Goal: Communication & Community: Answer question/provide support

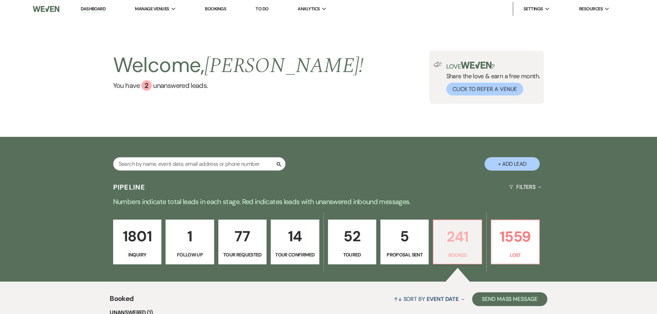
click at [464, 264] on link "241 Booked" at bounding box center [457, 242] width 49 height 45
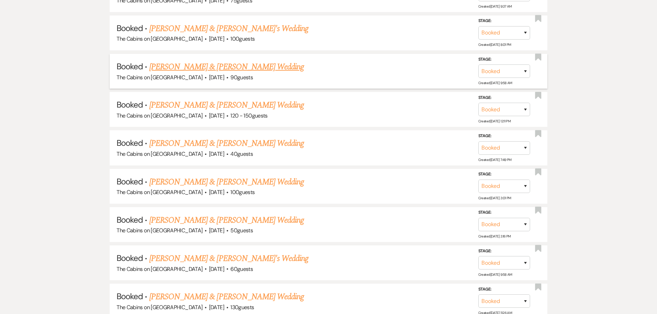
scroll to position [552, 0]
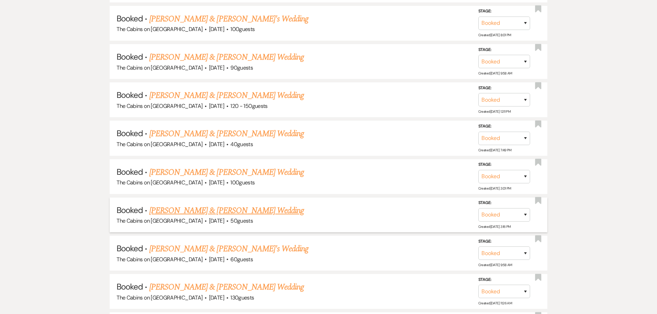
click at [212, 217] on link "[PERSON_NAME] & [PERSON_NAME] Wedding" at bounding box center [226, 211] width 155 height 12
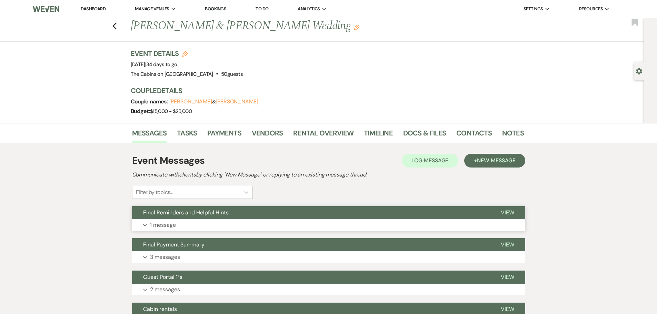
click at [173, 230] on p "1 message" at bounding box center [163, 225] width 26 height 9
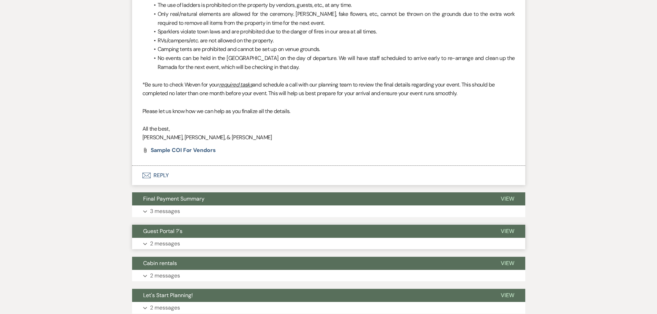
scroll to position [587, 0]
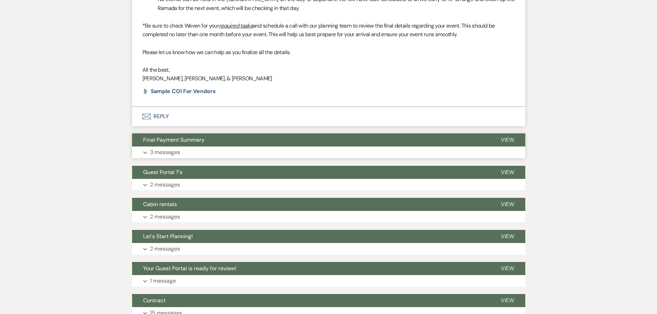
click at [171, 157] on p "3 messages" at bounding box center [165, 152] width 30 height 9
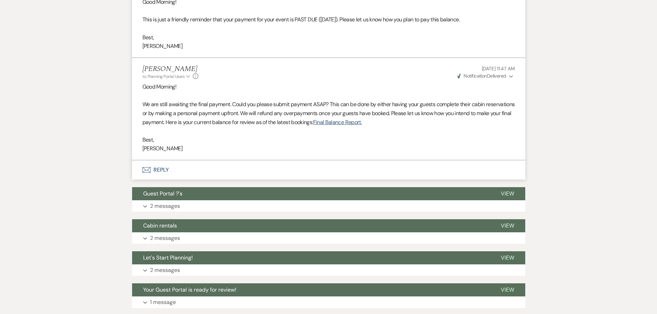
scroll to position [897, 0]
click at [362, 126] on link "Final Balance Report." at bounding box center [337, 121] width 49 height 7
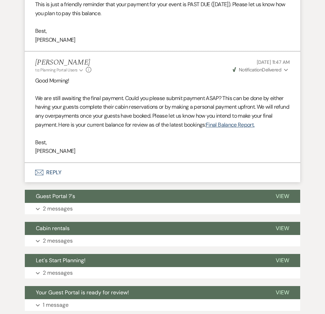
scroll to position [1159, 0]
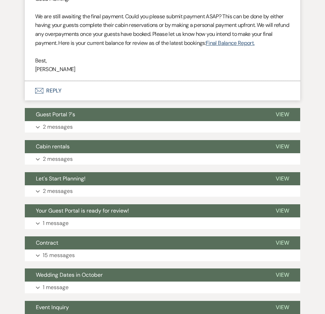
click at [55, 100] on button "Envelope Reply" at bounding box center [163, 90] width 276 height 19
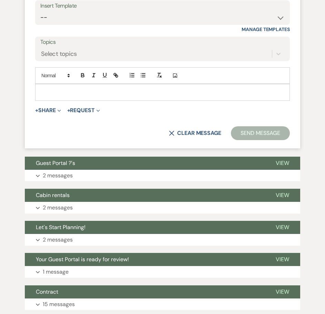
scroll to position [1298, 0]
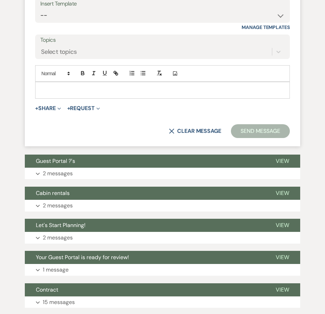
click at [61, 94] on p at bounding box center [163, 90] width 244 height 8
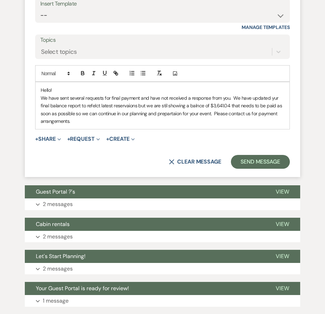
click at [274, 125] on p "We have sent several requests for final payment and have not received a respons…" at bounding box center [163, 109] width 244 height 31
click at [126, 125] on p "We have sent several requests for final payment and have not received a respons…" at bounding box center [163, 109] width 244 height 31
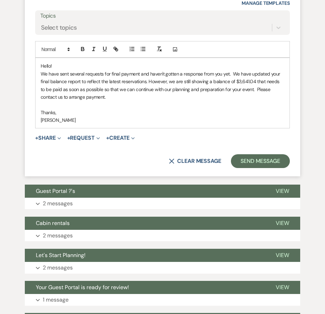
scroll to position [1333, 0]
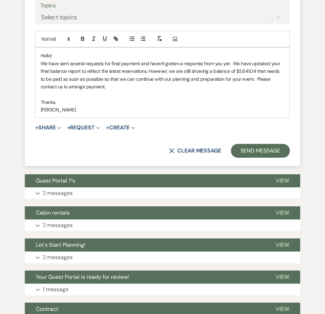
click at [96, 114] on p "[PERSON_NAME]" at bounding box center [163, 110] width 244 height 8
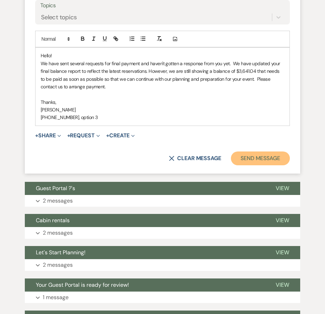
click at [249, 165] on button "Send Message" at bounding box center [260, 158] width 59 height 14
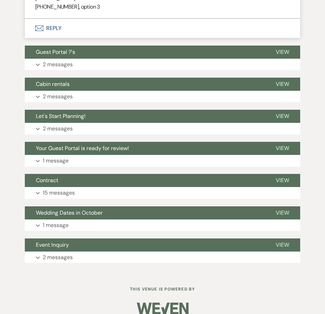
drag, startPoint x: 36, startPoint y: 37, endPoint x: 100, endPoint y: 115, distance: 101.2
copy li "Hello! We have sent several requests for final payment and haven't gotten a res…"
